Goal: Task Accomplishment & Management: Manage account settings

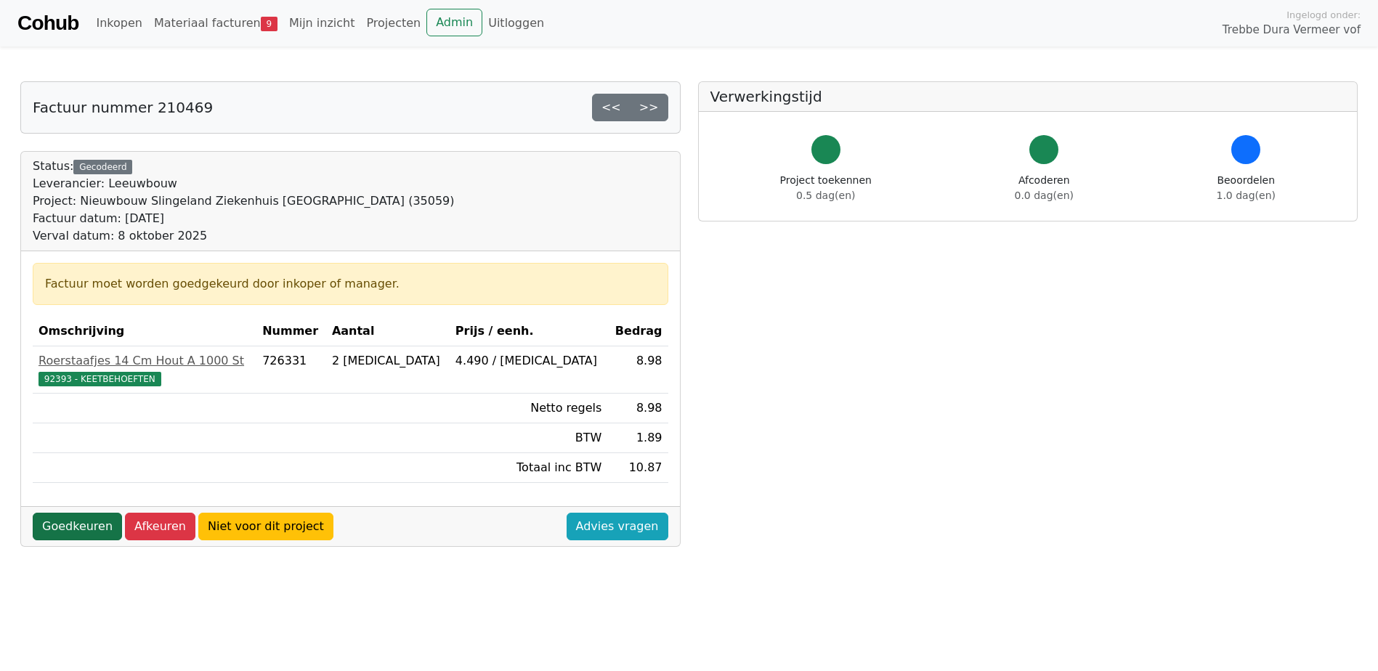
click at [83, 532] on link "Goedkeuren" at bounding box center [77, 527] width 89 height 28
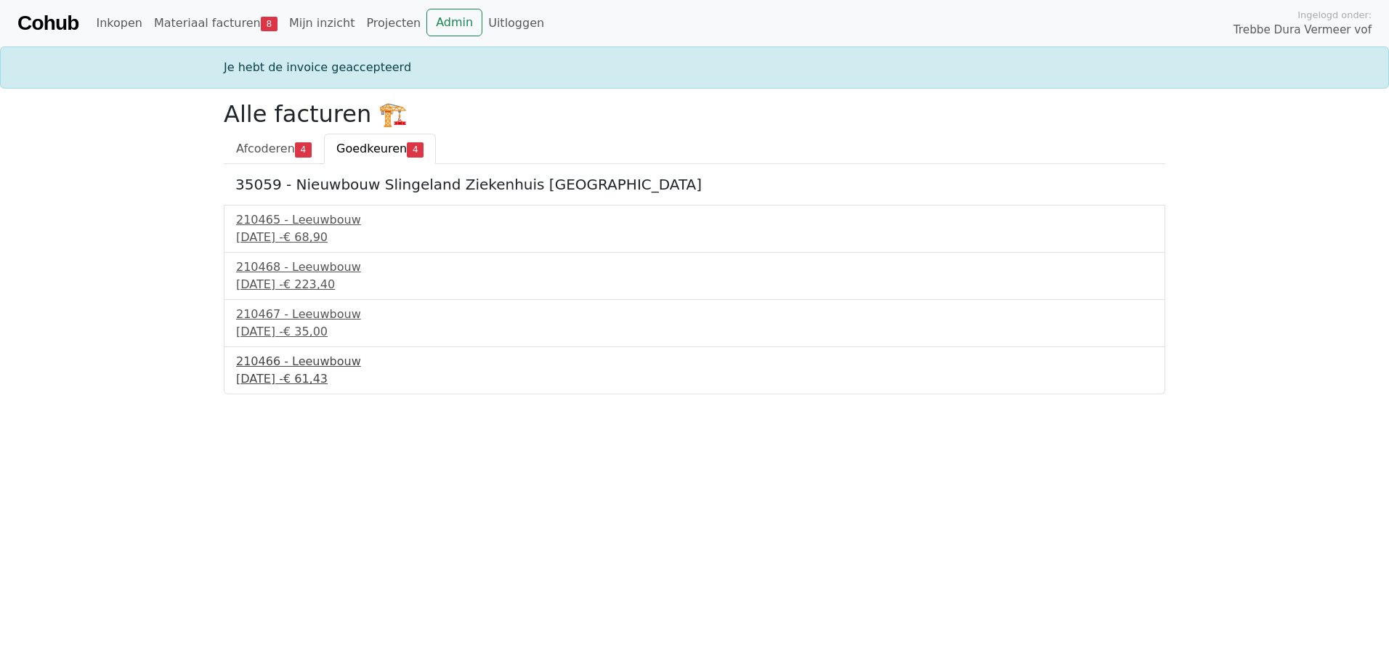
click at [296, 367] on div "210466 - Leeuwbouw" at bounding box center [694, 361] width 917 height 17
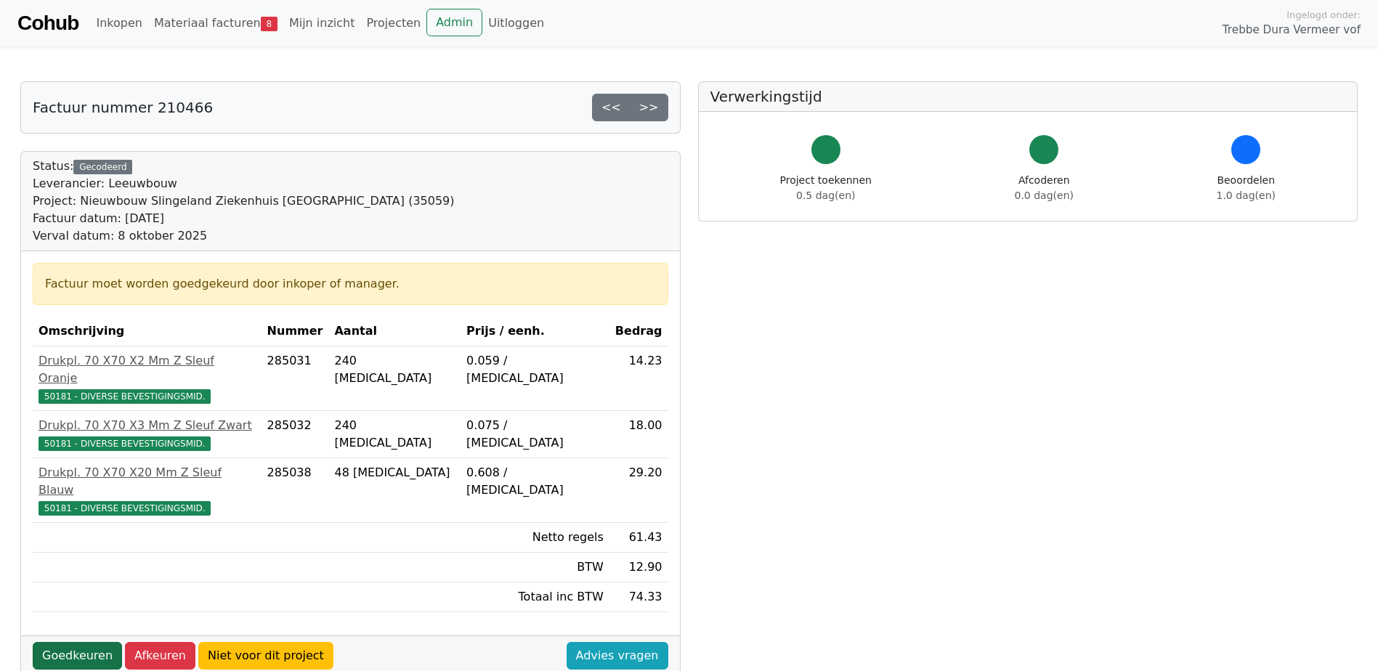
click at [70, 642] on link "Goedkeuren" at bounding box center [77, 656] width 89 height 28
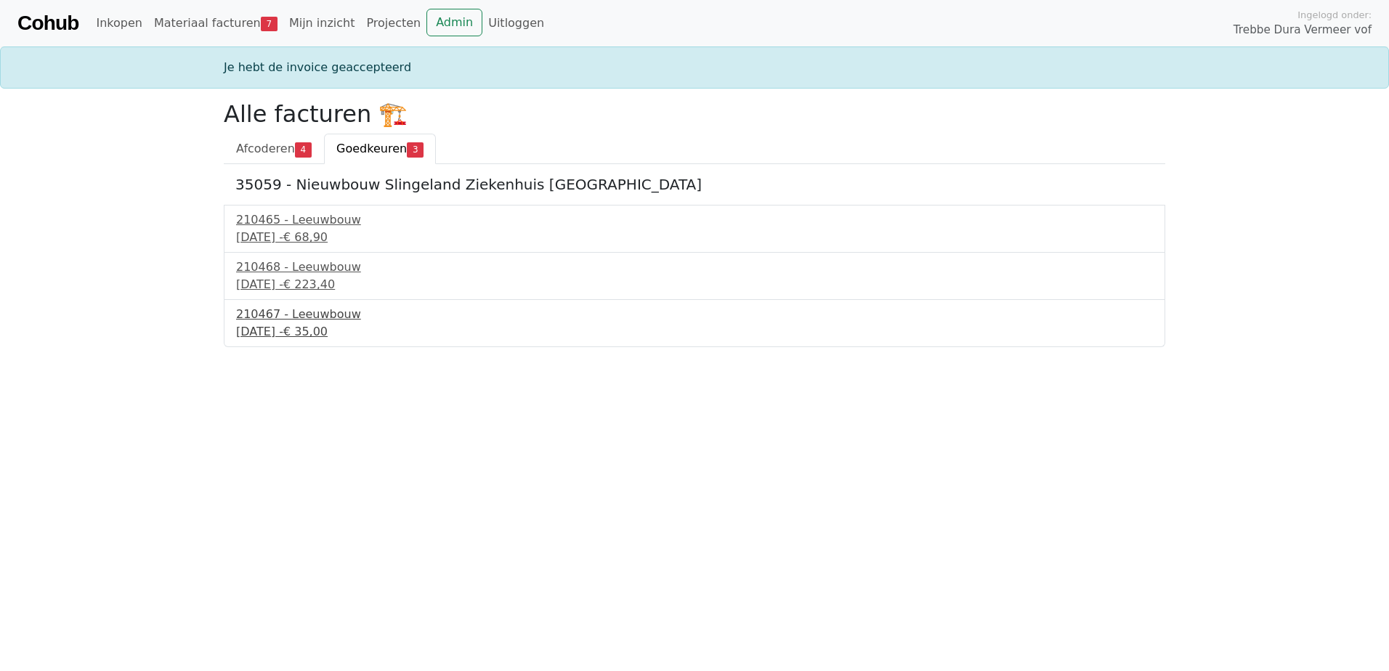
click at [295, 317] on div "210467 - Leeuwbouw" at bounding box center [694, 314] width 917 height 17
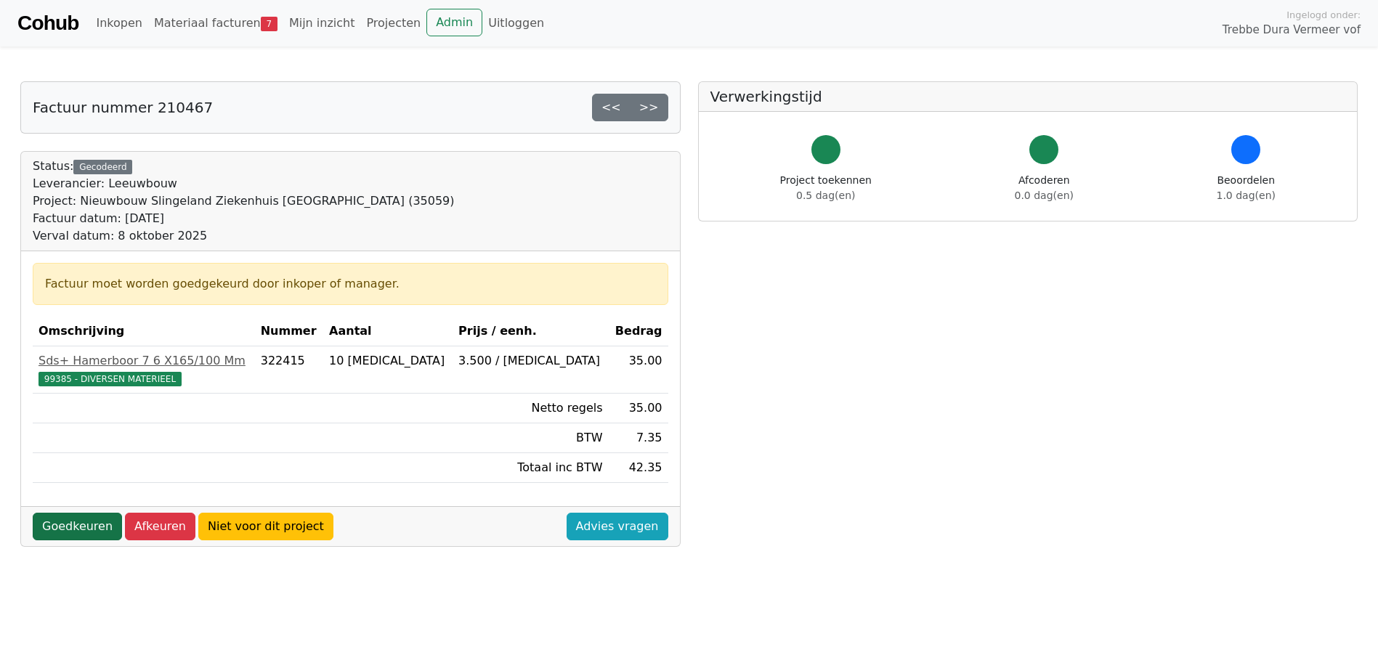
click at [70, 529] on link "Goedkeuren" at bounding box center [77, 527] width 89 height 28
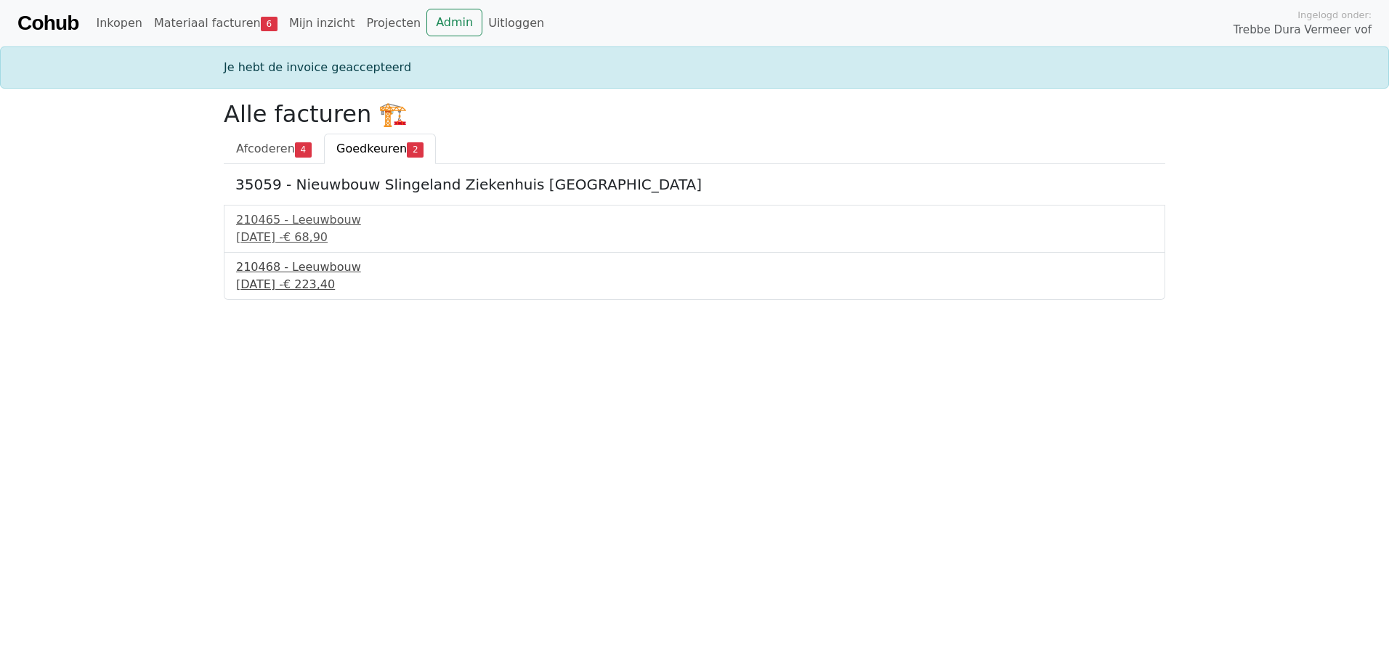
click at [314, 275] on div "210468 - Leeuwbouw" at bounding box center [694, 267] width 917 height 17
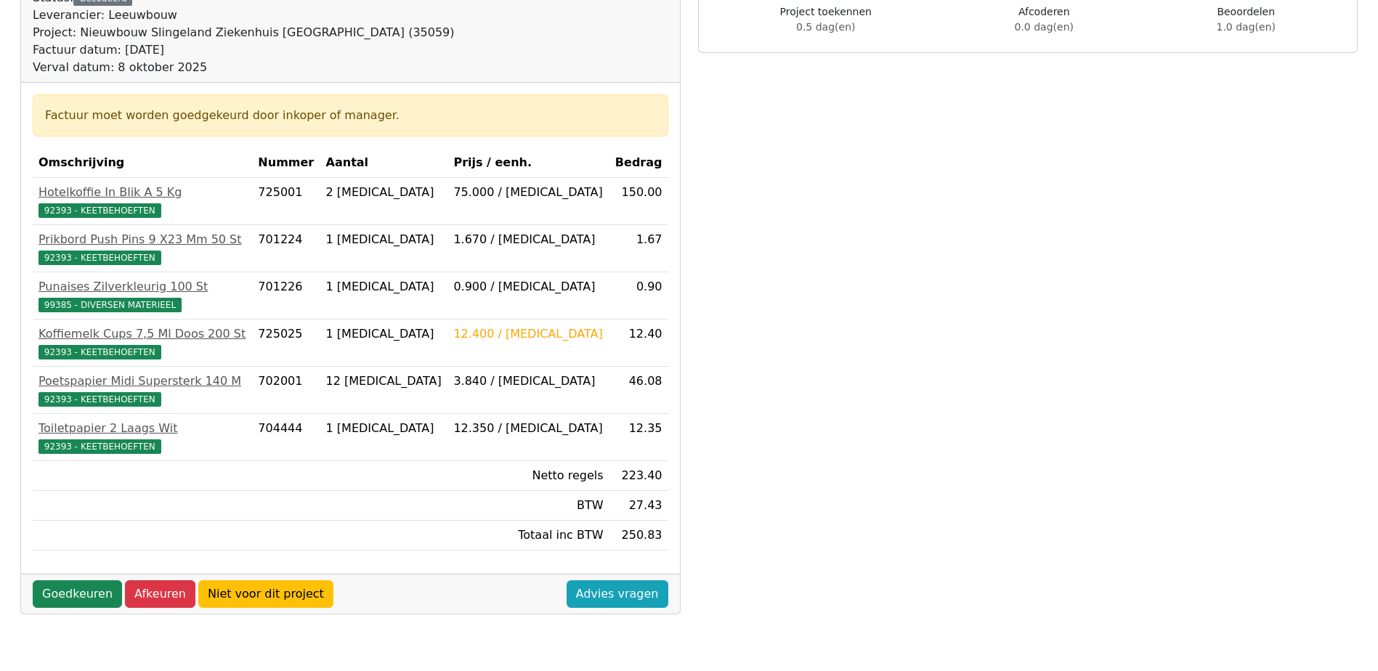
scroll to position [218, 0]
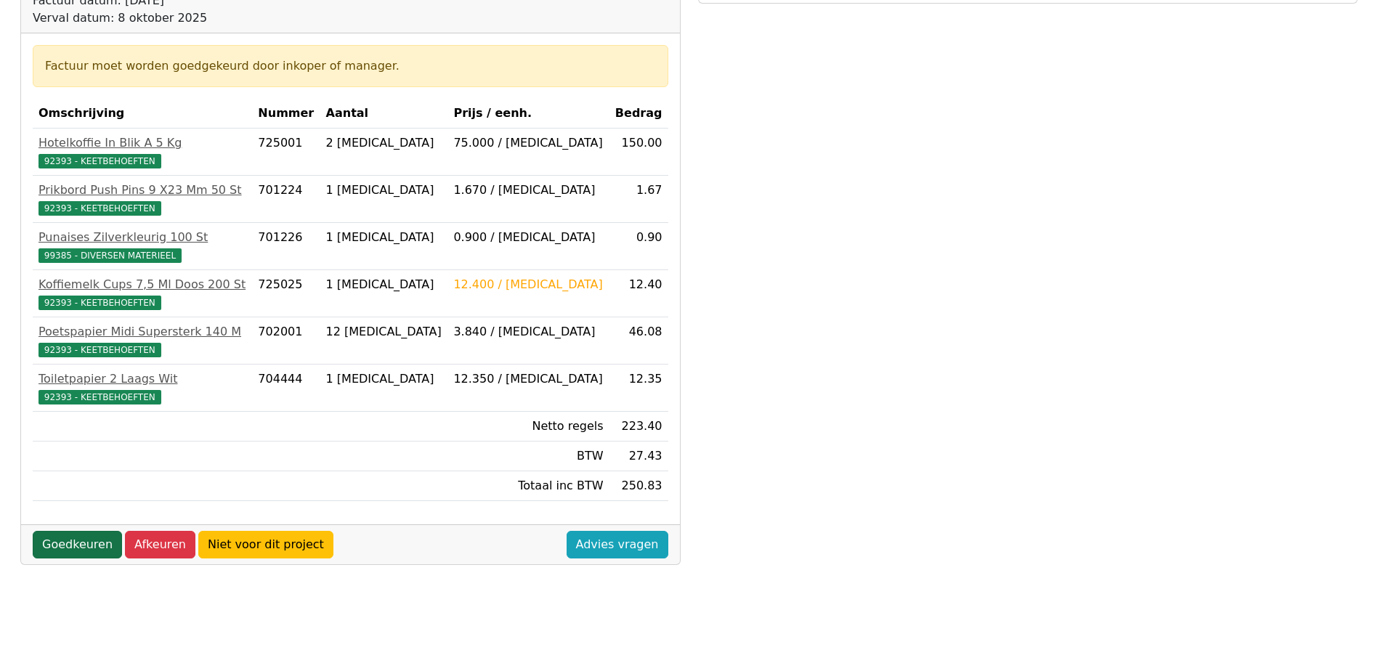
click at [86, 543] on link "Goedkeuren" at bounding box center [77, 545] width 89 height 28
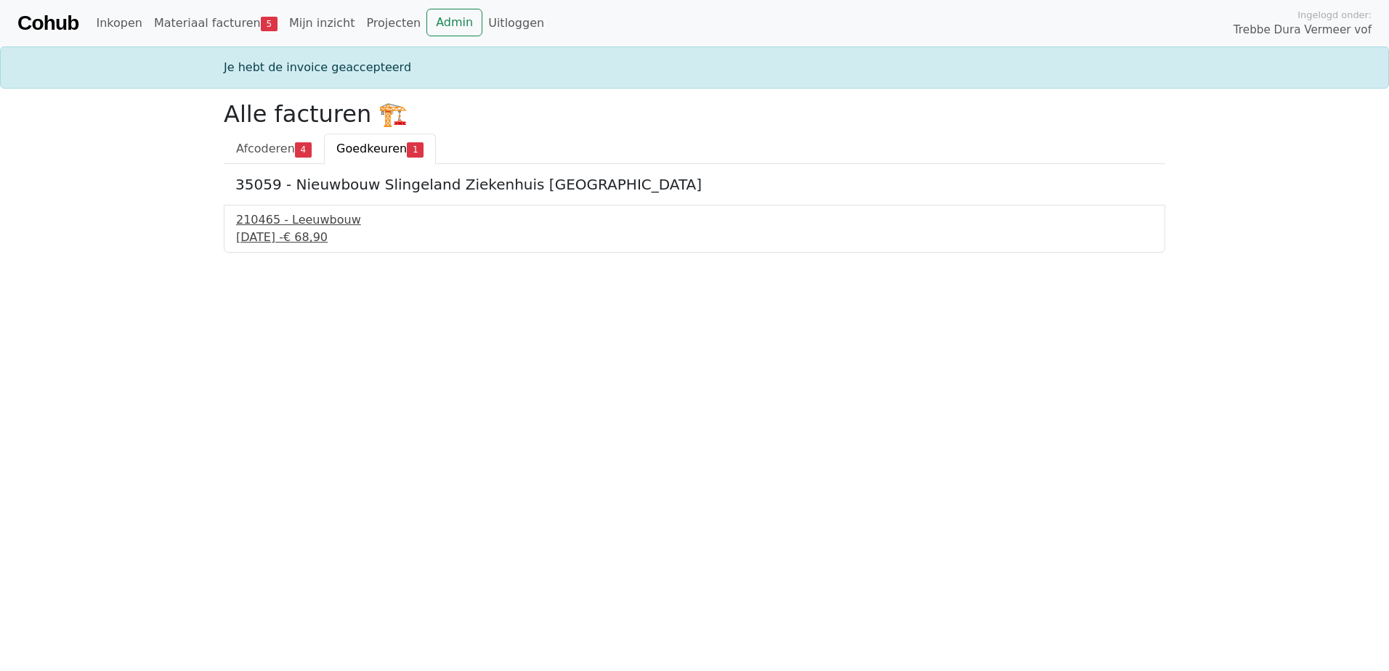
click at [303, 229] on div "[DATE] - € 68,90" at bounding box center [694, 237] width 917 height 17
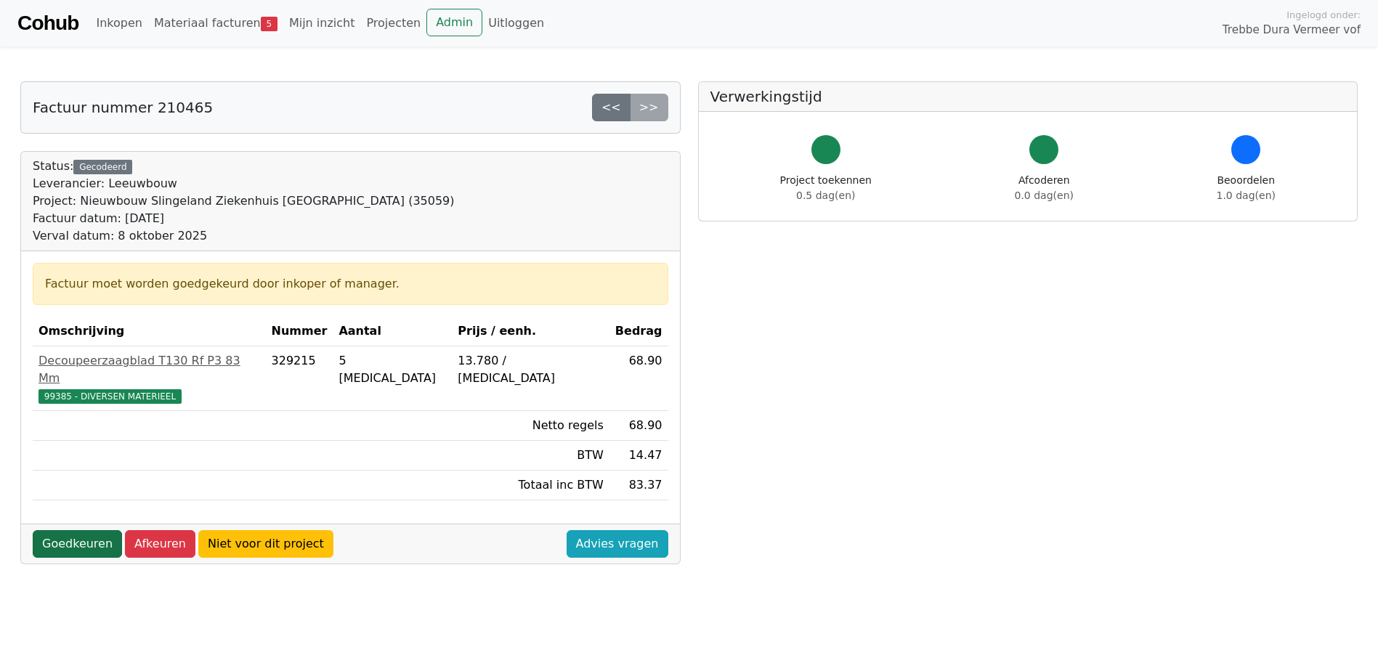
click at [59, 530] on link "Goedkeuren" at bounding box center [77, 544] width 89 height 28
